Goal: Go to known website: Go to known website

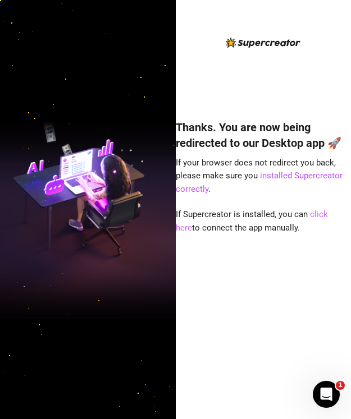
click at [328, 211] on link "click here" at bounding box center [252, 221] width 152 height 24
click at [321, 212] on link "click here" at bounding box center [252, 221] width 152 height 24
